Goal: Task Accomplishment & Management: Complete application form

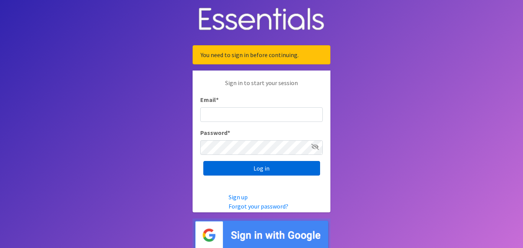
type input "[EMAIL_ADDRESS][DOMAIN_NAME]"
click at [280, 167] on input "Log in" at bounding box center [261, 168] width 117 height 15
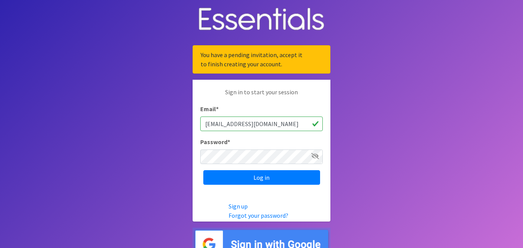
click at [299, 124] on input "admin@jazzyfusiondance.com" at bounding box center [261, 123] width 123 height 15
click at [314, 155] on icon at bounding box center [315, 156] width 8 height 6
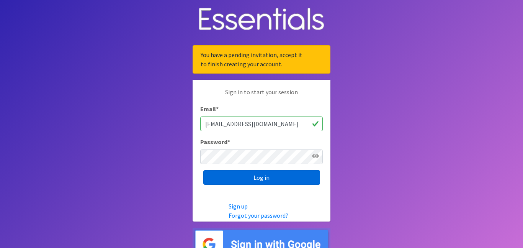
click at [289, 177] on input "Log in" at bounding box center [261, 177] width 117 height 15
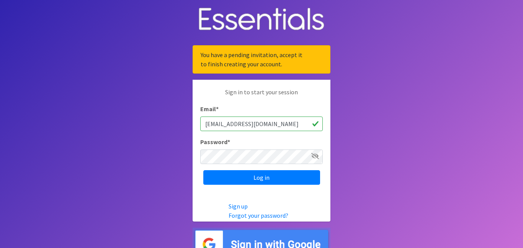
click at [284, 121] on input "[EMAIL_ADDRESS][DOMAIN_NAME]" at bounding box center [261, 123] width 123 height 15
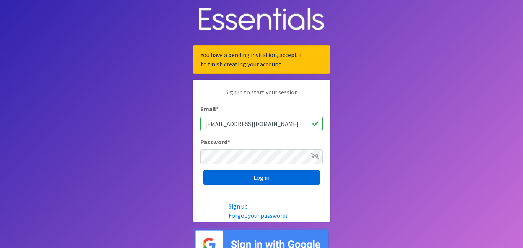
type input "admin@balleriansofthebayou.org"
click at [287, 179] on input "Log in" at bounding box center [261, 177] width 117 height 15
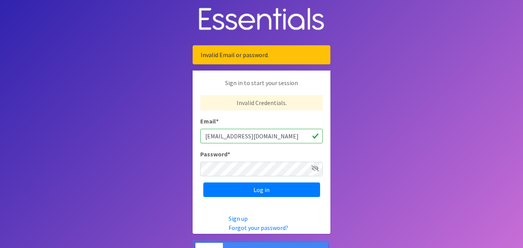
click at [296, 136] on input "[EMAIL_ADDRESS][DOMAIN_NAME]" at bounding box center [261, 136] width 123 height 15
type input "[EMAIL_ADDRESS][DOMAIN_NAME]"
click at [253, 227] on link "Forgot your password?" at bounding box center [259, 228] width 60 height 8
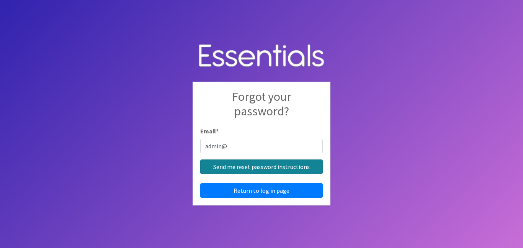
type input "[EMAIL_ADDRESS][DOMAIN_NAME]"
click at [257, 167] on input "Send me reset password instructions" at bounding box center [261, 166] width 123 height 15
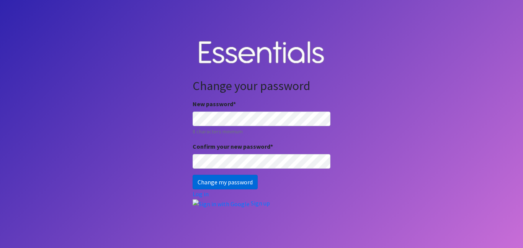
click at [215, 185] on input "Change my password" at bounding box center [225, 182] width 65 height 15
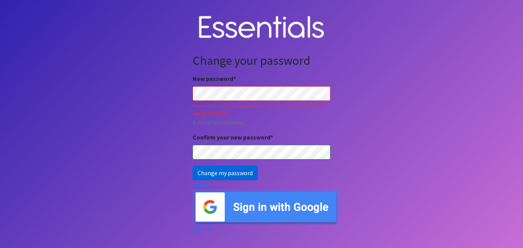
click at [206, 174] on input "Change my password" at bounding box center [225, 172] width 65 height 15
click at [193, 165] on input "Change my password" at bounding box center [225, 172] width 65 height 15
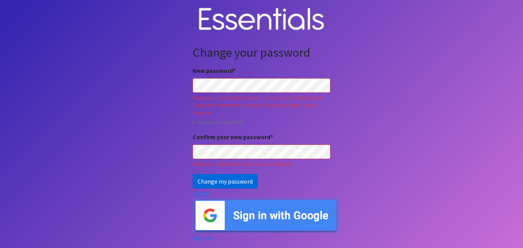
click at [221, 183] on input "Change my password" at bounding box center [225, 181] width 65 height 15
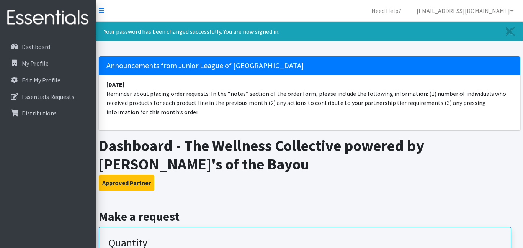
click at [182, 182] on h3 "Approved Partner" at bounding box center [310, 183] width 422 height 16
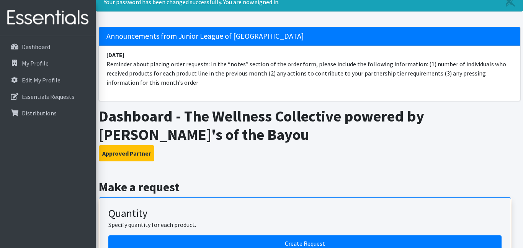
scroll to position [15, 0]
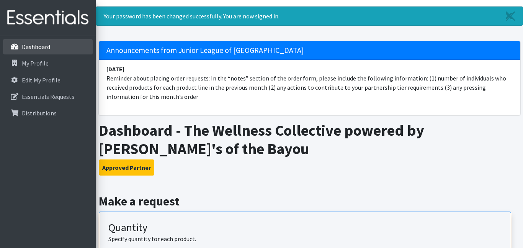
click at [30, 47] on p "Dashboard" at bounding box center [36, 47] width 28 height 8
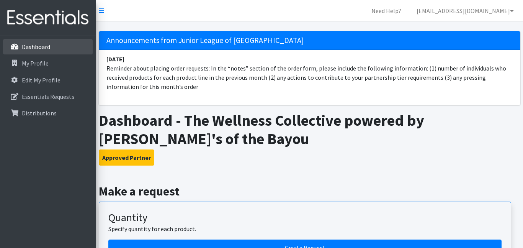
click at [39, 46] on p "Dashboard" at bounding box center [36, 47] width 28 height 8
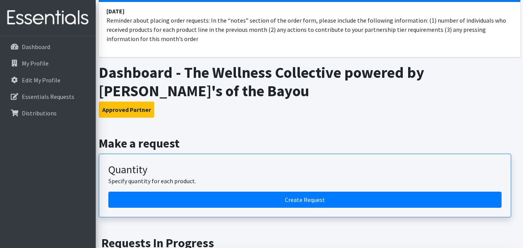
scroll to position [61, 0]
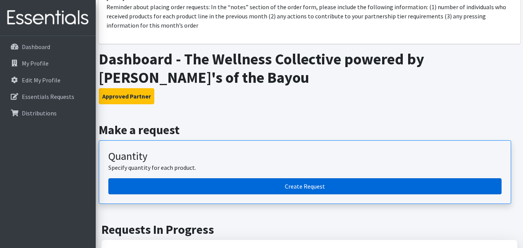
click at [248, 186] on link "Create Request" at bounding box center [304, 186] width 393 height 16
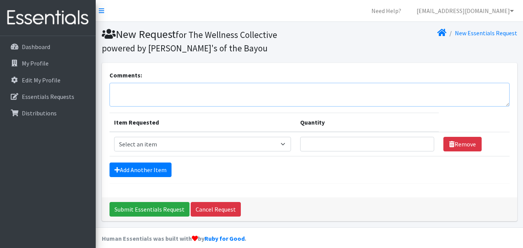
click at [198, 97] on textarea "Comments:" at bounding box center [310, 95] width 400 height 24
type textarea "Diapers"
type textarea "Diapers- will"
type textarea "Diapers will be distributed daily Mon-Thru Thurs for the month of August."
click at [170, 144] on select "Select an item Diaper - 2T/3T Bundle Diapers - 3T/4T Bundle Diapers - 4T/5T Bun…" at bounding box center [202, 144] width 177 height 15
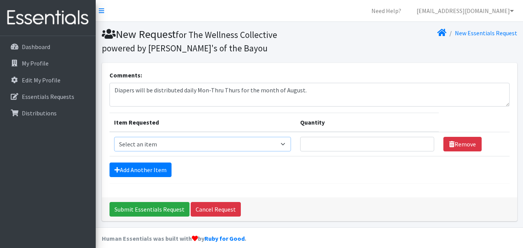
select select "14895"
click at [114, 137] on select "Select an item Diaper - 2T/3T Bundle Diapers - 3T/4T Bundle Diapers - 4T/5T Bun…" at bounding box center [202, 144] width 177 height 15
click at [331, 150] on input "Quantity" at bounding box center [367, 144] width 134 height 15
type input "2"
click at [152, 168] on link "Add Another Item" at bounding box center [141, 169] width 62 height 15
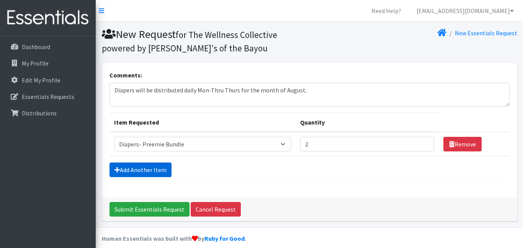
scroll to position [32, 0]
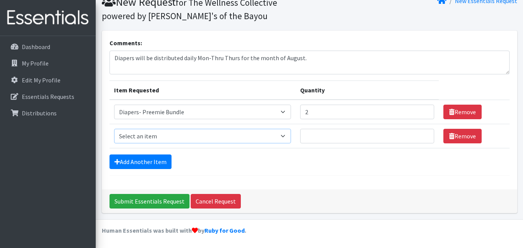
click at [178, 136] on select "Select an item Diaper - 2T/3T Bundle Diapers - 3T/4T Bundle Diapers - 4T/5T Bun…" at bounding box center [202, 136] width 177 height 15
select select "14875"
click at [114, 129] on select "Select an item Diaper - 2T/3T Bundle Diapers - 3T/4T Bundle Diapers - 4T/5T Bun…" at bounding box center [202, 136] width 177 height 15
click at [343, 129] on input "Quantity" at bounding box center [367, 136] width 134 height 15
type input "4"
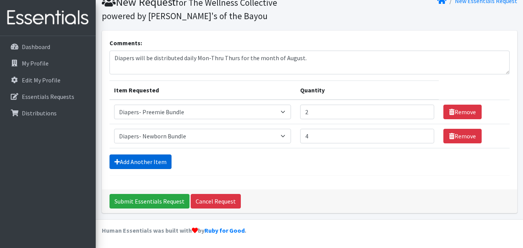
click at [137, 163] on link "Add Another Item" at bounding box center [141, 161] width 62 height 15
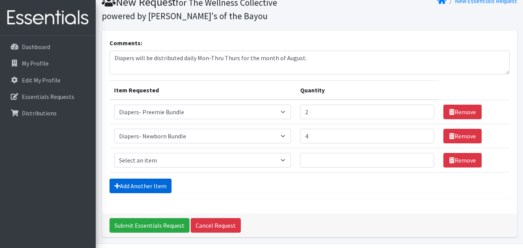
scroll to position [56, 0]
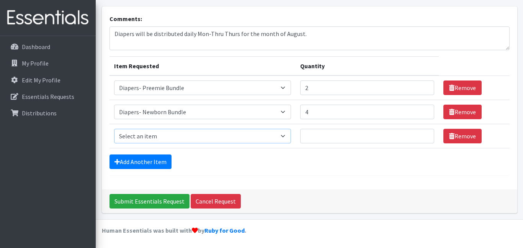
click at [177, 136] on select "Select an item Diaper - 2T/3T Bundle Diapers - 3T/4T Bundle Diapers - 4T/5T Bun…" at bounding box center [202, 136] width 177 height 15
select select "14872"
click at [114, 129] on select "Select an item Diaper - 2T/3T Bundle Diapers - 3T/4T Bundle Diapers - 4T/5T Bun…" at bounding box center [202, 136] width 177 height 15
click at [358, 136] on input "Quantity" at bounding box center [367, 136] width 134 height 15
type input "8"
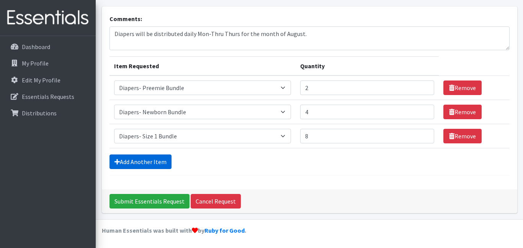
click at [150, 161] on link "Add Another Item" at bounding box center [141, 161] width 62 height 15
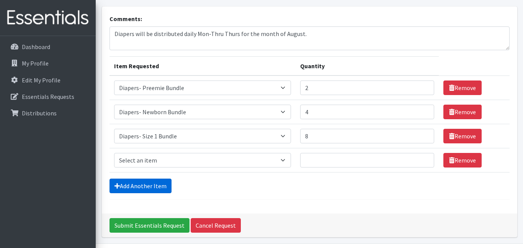
scroll to position [80, 0]
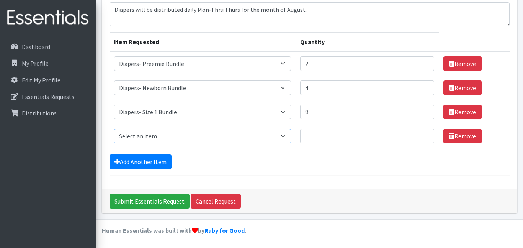
click at [165, 137] on select "Select an item Diaper - 2T/3T Bundle Diapers - 3T/4T Bundle Diapers - 4T/5T Bun…" at bounding box center [202, 136] width 177 height 15
select select "14873"
click at [114, 129] on select "Select an item Diaper - 2T/3T Bundle Diapers - 3T/4T Bundle Diapers - 4T/5T Bun…" at bounding box center [202, 136] width 177 height 15
click at [309, 136] on input "Quantity" at bounding box center [367, 136] width 134 height 15
type input "8"
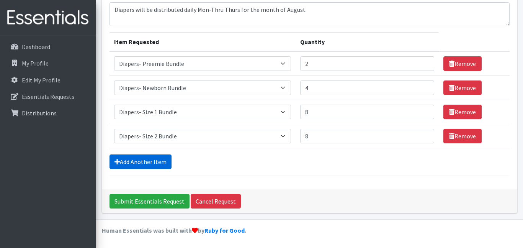
click at [156, 163] on link "Add Another Item" at bounding box center [141, 161] width 62 height 15
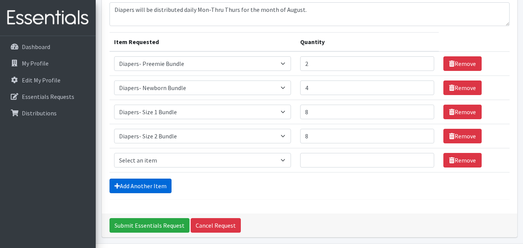
scroll to position [105, 0]
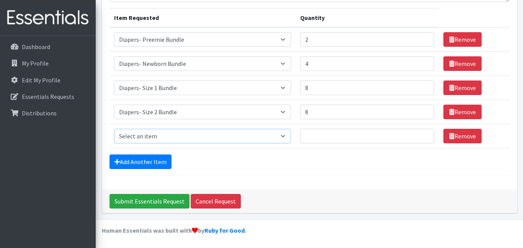
click at [136, 135] on select "Select an item Diaper - 2T/3T Bundle Diapers - 3T/4T Bundle Diapers - 4T/5T Bun…" at bounding box center [202, 136] width 177 height 15
click at [114, 129] on select "Select an item Diaper - 2T/3T Bundle Diapers - 3T/4T Bundle Diapers - 4T/5T Bun…" at bounding box center [202, 136] width 177 height 15
click at [278, 133] on select "Select an item Diaper - 2T/3T Bundle Diapers - 3T/4T Bundle Diapers - 4T/5T Bun…" at bounding box center [202, 136] width 177 height 15
select select "14874"
click at [114, 129] on select "Select an item Diaper - 2T/3T Bundle Diapers - 3T/4T Bundle Diapers - 4T/5T Bun…" at bounding box center [202, 136] width 177 height 15
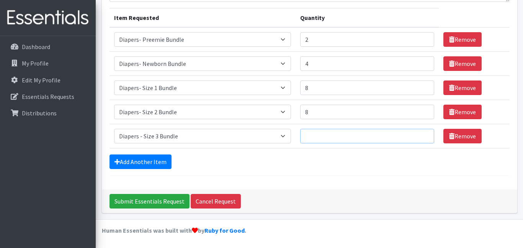
click at [319, 136] on input "Quantity" at bounding box center [367, 136] width 134 height 15
type input "20"
click at [156, 159] on link "Add Another Item" at bounding box center [141, 161] width 62 height 15
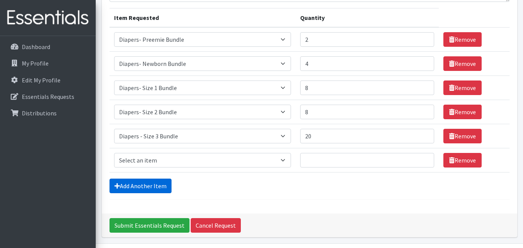
scroll to position [129, 0]
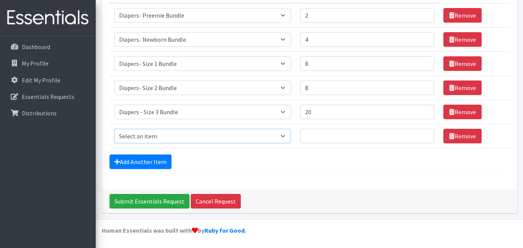
click at [284, 134] on select "Select an item Diaper - 2T/3T Bundle Diapers - 3T/4T Bundle Diapers - 4T/5T Bun…" at bounding box center [202, 136] width 177 height 15
select select "14876"
click at [114, 129] on select "Select an item Diaper - 2T/3T Bundle Diapers - 3T/4T Bundle Diapers - 4T/5T Bun…" at bounding box center [202, 136] width 177 height 15
click at [305, 135] on input "Quantity" at bounding box center [367, 136] width 134 height 15
type input "25"
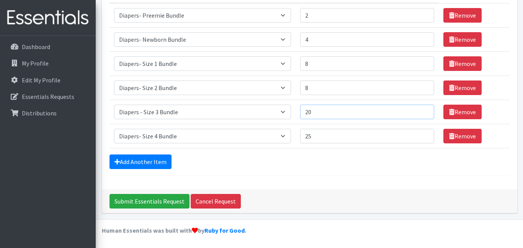
click at [321, 111] on input "20" at bounding box center [367, 112] width 134 height 15
type input "2"
type input "15"
click at [153, 161] on link "Add Another Item" at bounding box center [141, 161] width 62 height 15
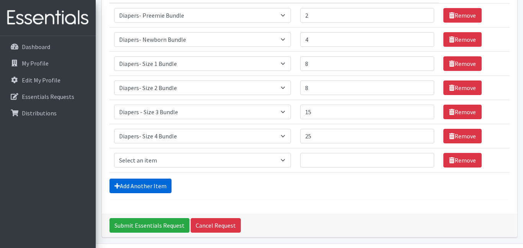
scroll to position [153, 0]
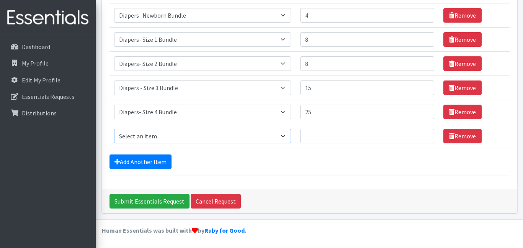
click at [282, 134] on select "Select an item Diaper - 2T/3T Bundle Diapers - 3T/4T Bundle Diapers - 4T/5T Bun…" at bounding box center [202, 136] width 177 height 15
select select "14877"
click at [114, 129] on select "Select an item Diaper - 2T/3T Bundle Diapers - 3T/4T Bundle Diapers - 4T/5T Bun…" at bounding box center [202, 136] width 177 height 15
click at [303, 131] on input "Quantity" at bounding box center [367, 136] width 134 height 15
type input "25"
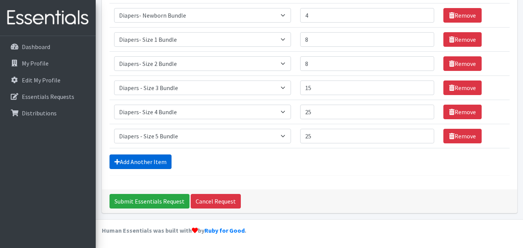
click at [147, 159] on link "Add Another Item" at bounding box center [141, 161] width 62 height 15
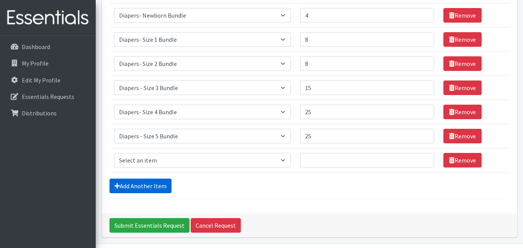
scroll to position [177, 0]
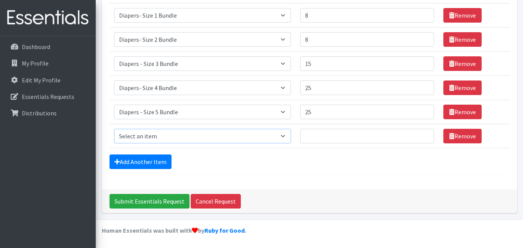
click at [280, 135] on select "Select an item Diaper - 2T/3T Bundle Diapers - 3T/4T Bundle Diapers - 4T/5T Bun…" at bounding box center [202, 136] width 177 height 15
select select "14878"
click at [114, 129] on select "Select an item Diaper - 2T/3T Bundle Diapers - 3T/4T Bundle Diapers - 4T/5T Bun…" at bounding box center [202, 136] width 177 height 15
click at [311, 137] on input "Quantity" at bounding box center [367, 136] width 134 height 15
type input "25"
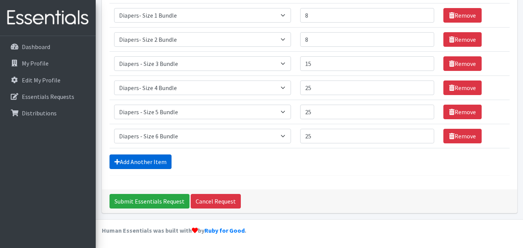
click at [162, 162] on link "Add Another Item" at bounding box center [141, 161] width 62 height 15
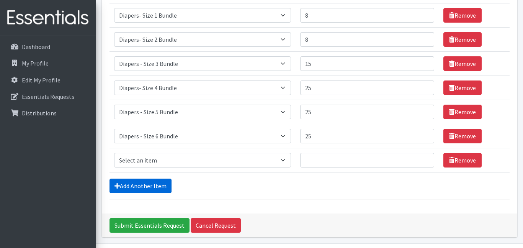
scroll to position [201, 0]
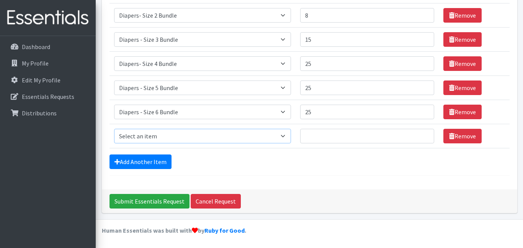
click at [283, 136] on select "Select an item Diaper - 2T/3T Bundle Diapers - 3T/4T Bundle Diapers - 4T/5T Bun…" at bounding box center [202, 136] width 177 height 15
select select "14881"
click at [114, 129] on select "Select an item Diaper - 2T/3T Bundle Diapers - 3T/4T Bundle Diapers - 4T/5T Bun…" at bounding box center [202, 136] width 177 height 15
click at [311, 137] on input "Quantity" at bounding box center [367, 136] width 134 height 15
type input "10"
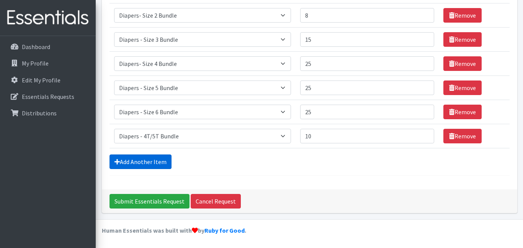
click at [161, 160] on link "Add Another Item" at bounding box center [141, 161] width 62 height 15
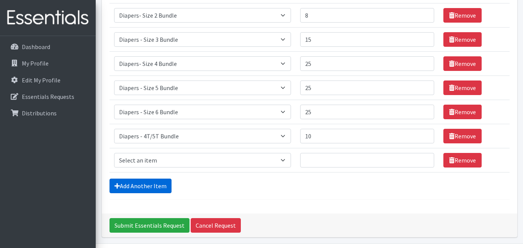
scroll to position [225, 0]
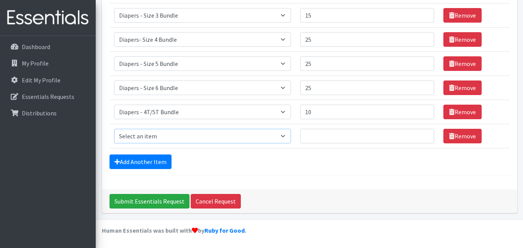
click at [160, 133] on select "Select an item Diaper - 2T/3T Bundle Diapers - 3T/4T Bundle Diapers - 4T/5T Bun…" at bounding box center [202, 136] width 177 height 15
select select "14880"
click at [114, 129] on select "Select an item Diaper - 2T/3T Bundle Diapers - 3T/4T Bundle Diapers - 4T/5T Bun…" at bounding box center [202, 136] width 177 height 15
click at [322, 132] on input "Quantity" at bounding box center [367, 136] width 134 height 15
type input "10"
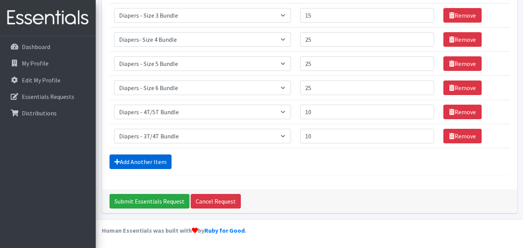
click at [163, 164] on link "Add Another Item" at bounding box center [141, 161] width 62 height 15
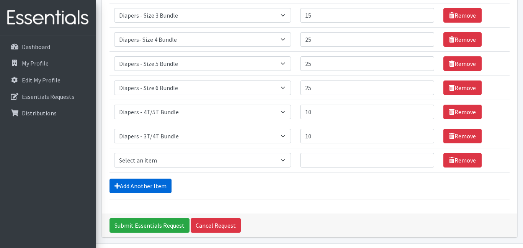
scroll to position [249, 0]
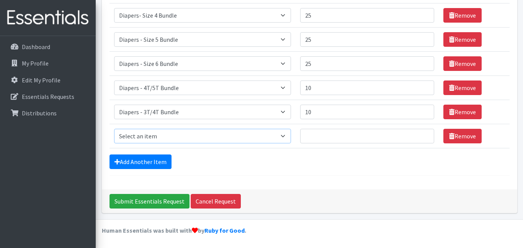
click at [281, 135] on select "Select an item Diaper - 2T/3T Bundle Diapers - 3T/4T Bundle Diapers - 4T/5T Bun…" at bounding box center [202, 136] width 177 height 15
select select "14879"
click at [114, 129] on select "Select an item Diaper - 2T/3T Bundle Diapers - 3T/4T Bundle Diapers - 4T/5T Bun…" at bounding box center [202, 136] width 177 height 15
click at [316, 133] on input "Quantity" at bounding box center [367, 136] width 134 height 15
type input "15"
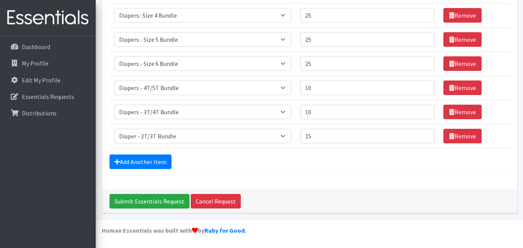
click at [239, 162] on div "Add Another Item" at bounding box center [310, 161] width 400 height 15
click at [157, 159] on link "Add Another Item" at bounding box center [141, 161] width 62 height 15
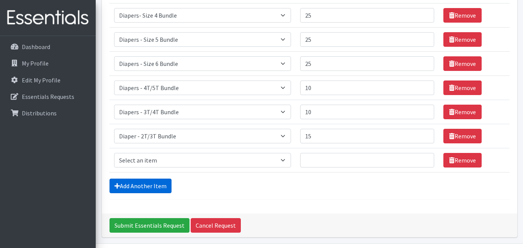
scroll to position [273, 0]
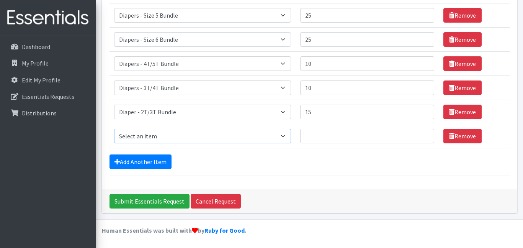
click at [279, 136] on select "Select an item Diaper - 2T/3T Bundle Diapers - 3T/4T Bundle Diapers - 4T/5T Bun…" at bounding box center [202, 136] width 177 height 15
select select "14889"
click at [114, 129] on select "Select an item Diaper - 2T/3T Bundle Diapers - 3T/4T Bundle Diapers - 4T/5T Bun…" at bounding box center [202, 136] width 177 height 15
click at [338, 138] on input "Quantity" at bounding box center [367, 136] width 134 height 15
type input "40"
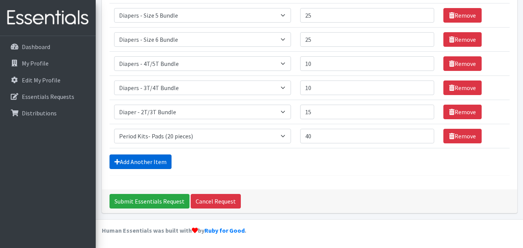
click at [156, 160] on link "Add Another Item" at bounding box center [141, 161] width 62 height 15
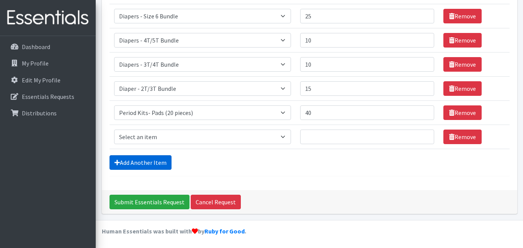
scroll to position [298, 0]
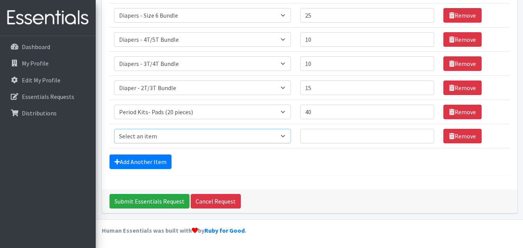
click at [278, 134] on select "Select an item Diaper - 2T/3T Bundle Diapers - 3T/4T Bundle Diapers - 4T/5T Bun…" at bounding box center [202, 136] width 177 height 15
select select "2202"
click at [114, 129] on select "Select an item Diaper - 2T/3T Bundle Diapers - 3T/4T Bundle Diapers - 4T/5T Bun…" at bounding box center [202, 136] width 177 height 15
click at [304, 138] on input "Quantity" at bounding box center [367, 136] width 134 height 15
type input "50"
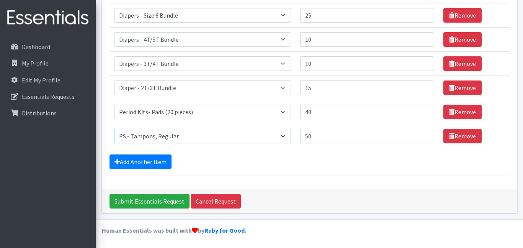
click at [284, 136] on select "Select an item Diaper - 2T/3T Bundle Diapers - 3T/4T Bundle Diapers - 4T/5T Bun…" at bounding box center [202, 136] width 177 height 15
select select "2201"
click at [114, 129] on select "Select an item Diaper - 2T/3T Bundle Diapers - 3T/4T Bundle Diapers - 4T/5T Bun…" at bounding box center [202, 136] width 177 height 15
click at [148, 159] on link "Add Another Item" at bounding box center [141, 161] width 62 height 15
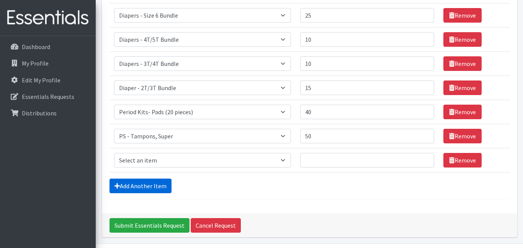
scroll to position [322, 0]
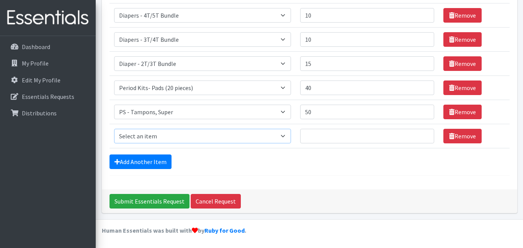
click at [282, 132] on select "Select an item Diaper - 2T/3T Bundle Diapers - 3T/4T Bundle Diapers - 4T/5T Bun…" at bounding box center [202, 136] width 177 height 15
select select "2192"
click at [114, 129] on select "Select an item Diaper - 2T/3T Bundle Diapers - 3T/4T Bundle Diapers - 4T/5T Bun…" at bounding box center [202, 136] width 177 height 15
click at [306, 134] on input "Quantity" at bounding box center [367, 136] width 134 height 15
type input "50"
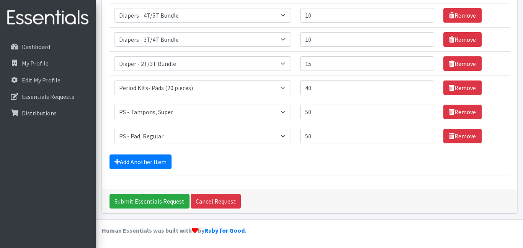
click at [228, 162] on div "Add Another Item" at bounding box center [310, 161] width 400 height 15
click at [149, 163] on link "Add Another Item" at bounding box center [141, 161] width 62 height 15
click at [283, 135] on select "Select an item Diaper - 2T/3T Bundle Diapers - 3T/4T Bundle Diapers - 4T/5T Bun…" at bounding box center [202, 136] width 177 height 15
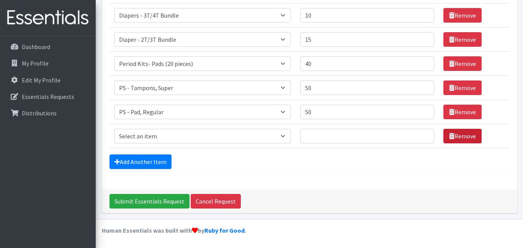
click at [462, 136] on link "Remove" at bounding box center [462, 136] width 38 height 15
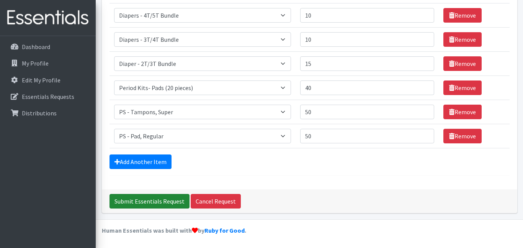
click at [159, 202] on input "Submit Essentials Request" at bounding box center [150, 201] width 80 height 15
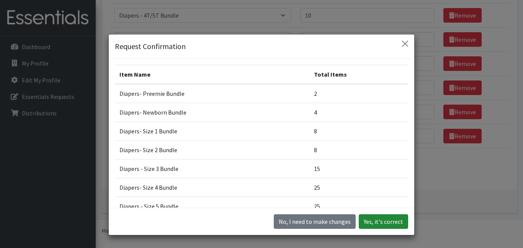
click at [364, 221] on button "Yes, it's correct" at bounding box center [383, 221] width 49 height 15
